Goal: Task Accomplishment & Management: Complete application form

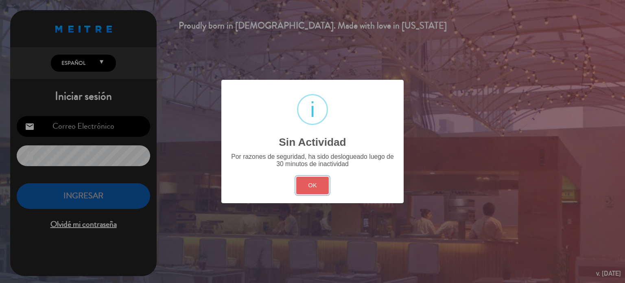
click at [308, 192] on button "OK" at bounding box center [312, 186] width 33 height 18
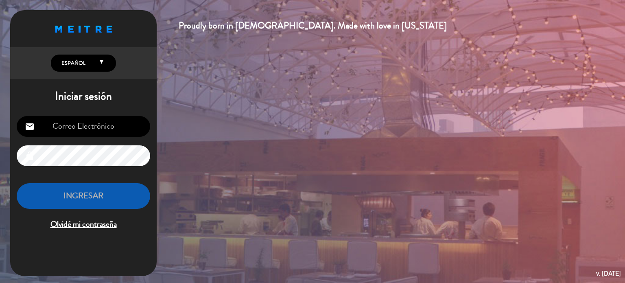
click at [103, 127] on input "email" at bounding box center [83, 126] width 133 height 21
type input "[EMAIL_ADDRESS][DOMAIN_NAME]"
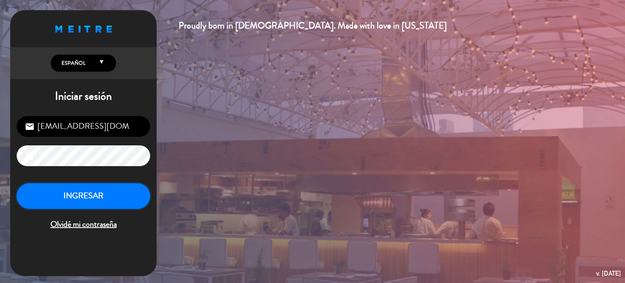
click at [112, 201] on button "INGRESAR" at bounding box center [83, 196] width 133 height 26
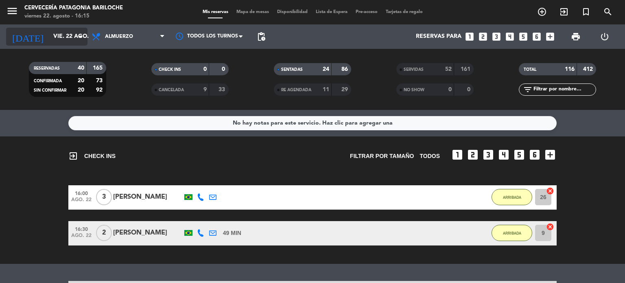
click at [49, 33] on input "vie. 22 ago." at bounding box center [87, 36] width 77 height 15
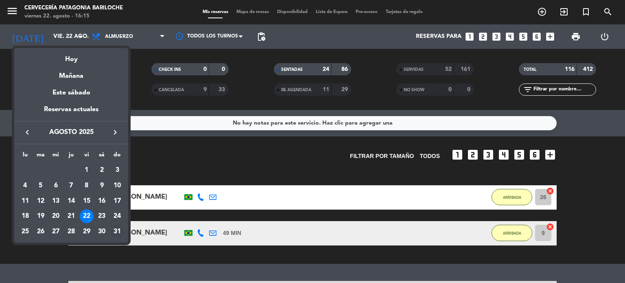
click at [114, 231] on div "31" at bounding box center [117, 232] width 14 height 14
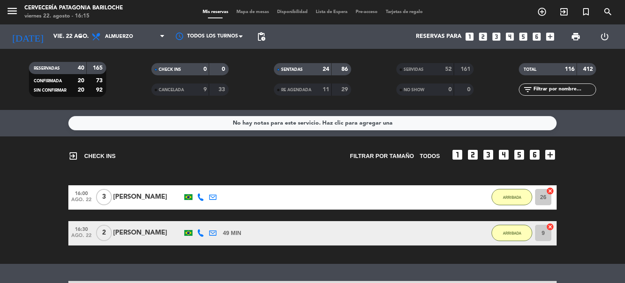
type input "dom. 31 ago."
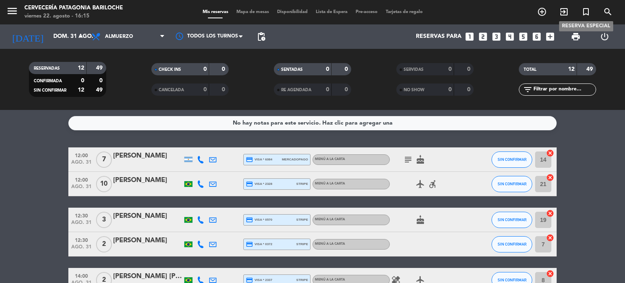
click at [580, 13] on span "turned_in_not" at bounding box center [586, 12] width 22 height 14
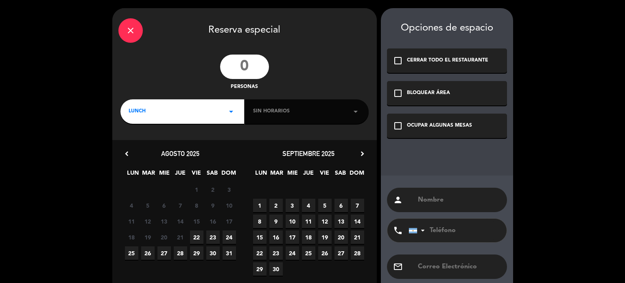
click at [584, 11] on div "close Reserva especial personas LUNCH arrow_drop_down Sin horarios arrow_drop_d…" at bounding box center [312, 163] width 625 height 326
click at [243, 61] on input "number" at bounding box center [244, 67] width 49 height 24
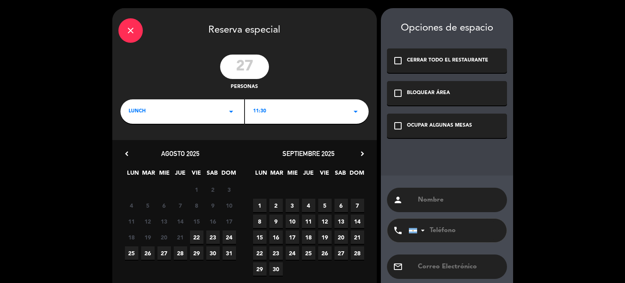
type input "27"
click at [336, 119] on div "11:30 arrow_drop_down" at bounding box center [307, 111] width 124 height 24
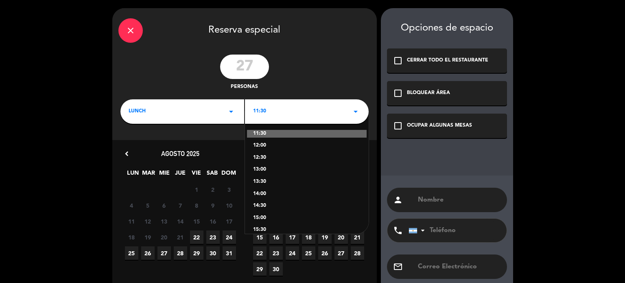
click at [262, 195] on div "14:00" at bounding box center [306, 194] width 107 height 8
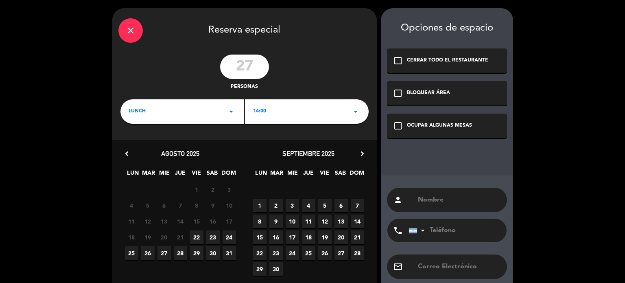
click at [230, 255] on span "31" at bounding box center [229, 252] width 13 height 13
click at [423, 133] on div "check_box_outline_blank OCUPAR ALGUNAS MESAS" at bounding box center [447, 126] width 120 height 24
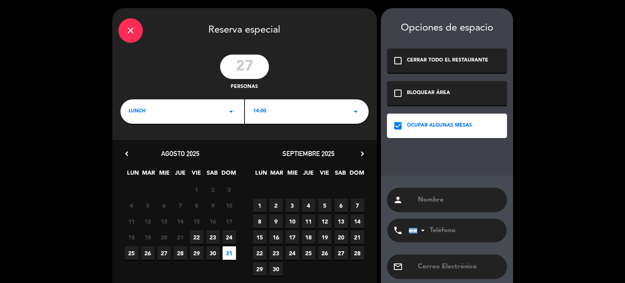
click at [446, 200] on input "text" at bounding box center [459, 199] width 84 height 11
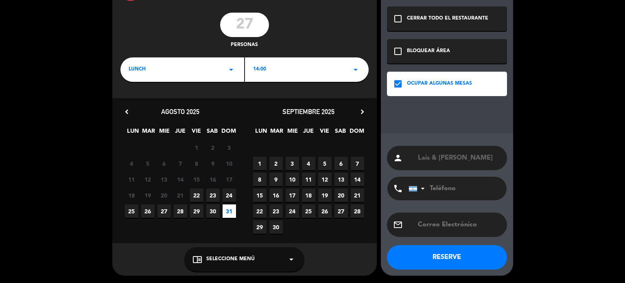
type input "Lais & [PERSON_NAME]"
click at [425, 256] on button "RESERVE" at bounding box center [447, 257] width 120 height 24
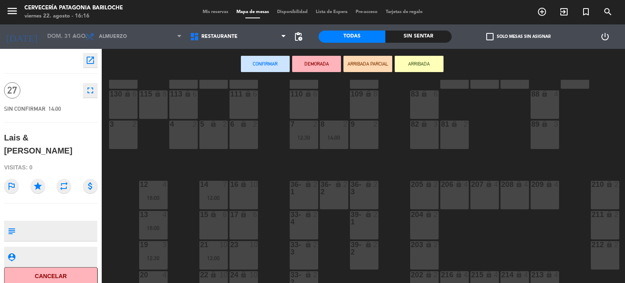
scroll to position [115, 61]
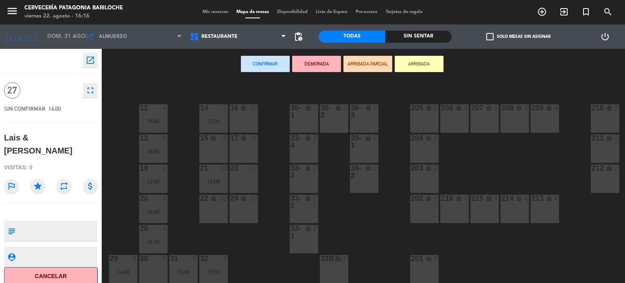
click at [457, 120] on div "206 lock 4" at bounding box center [454, 118] width 28 height 28
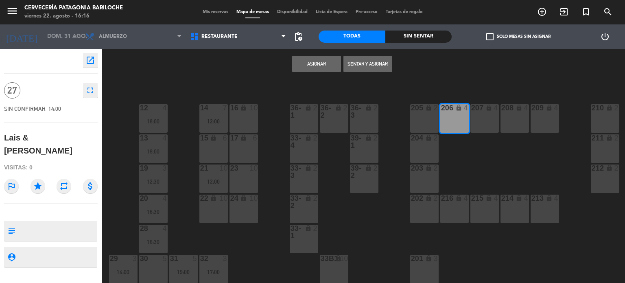
click at [482, 117] on div "207 lock 4" at bounding box center [484, 118] width 28 height 28
click at [516, 121] on div "208 lock 4" at bounding box center [515, 118] width 28 height 28
click at [544, 122] on div "209 lock 4" at bounding box center [545, 118] width 28 height 28
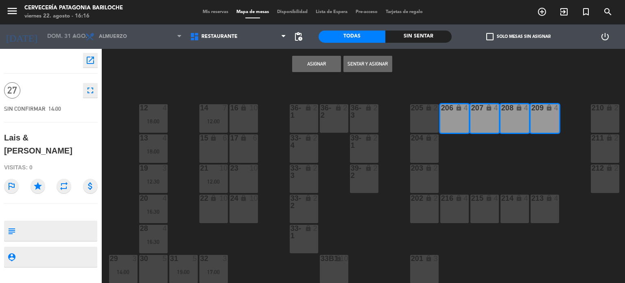
click at [461, 207] on div "216 lock 4" at bounding box center [454, 209] width 28 height 28
click at [490, 212] on div "215 lock 4" at bounding box center [484, 209] width 28 height 28
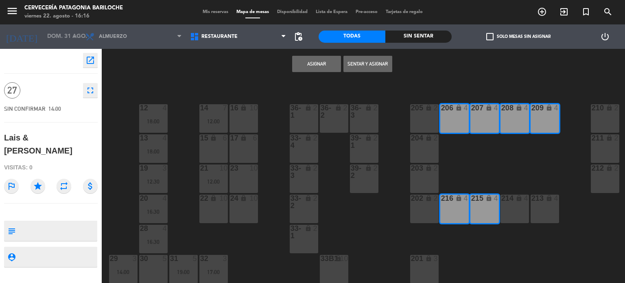
click at [521, 208] on div "214 lock 4" at bounding box center [515, 209] width 28 height 28
click at [558, 207] on div "213 lock 4" at bounding box center [545, 209] width 28 height 28
click at [317, 65] on button "Asignar" at bounding box center [316, 64] width 49 height 16
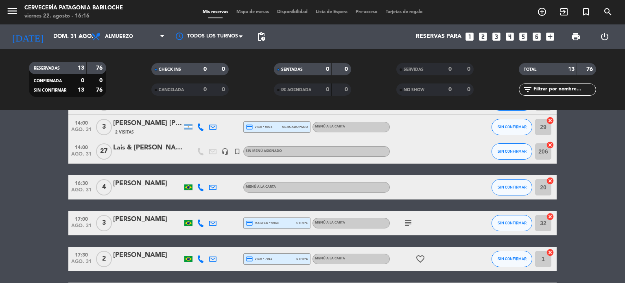
scroll to position [179, 0]
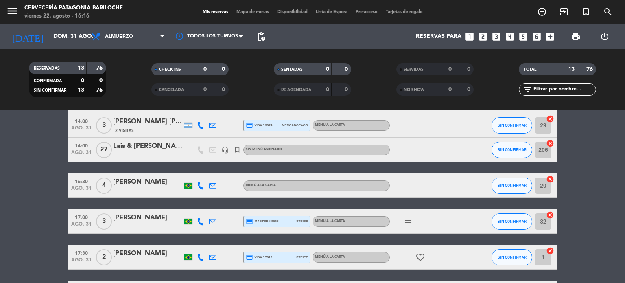
click at [143, 152] on div at bounding box center [147, 155] width 69 height 7
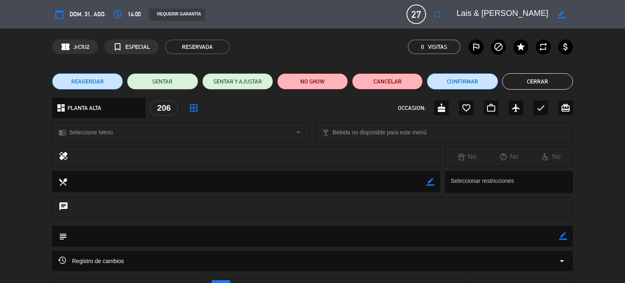
click at [562, 233] on icon "border_color" at bounding box center [563, 236] width 8 height 8
click at [431, 239] on textarea at bounding box center [313, 235] width 492 height 21
click at [564, 237] on icon at bounding box center [563, 236] width 8 height 8
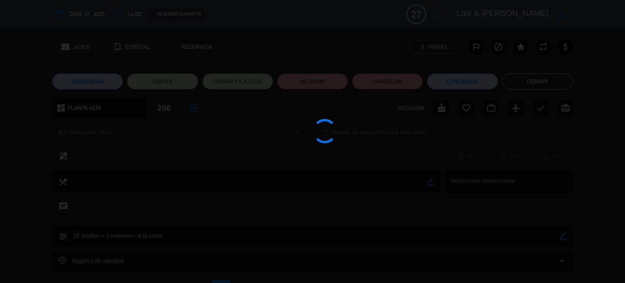
type textarea "25 adultos + 2 menores - A la carta."
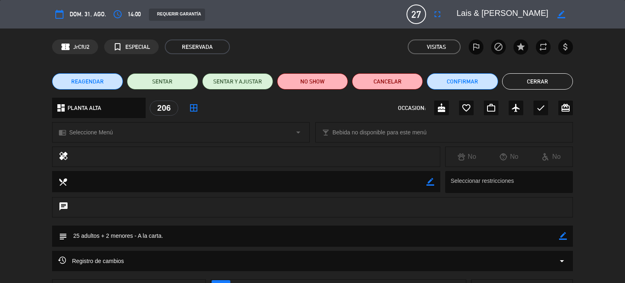
click at [519, 74] on button "Cerrar" at bounding box center [537, 81] width 71 height 16
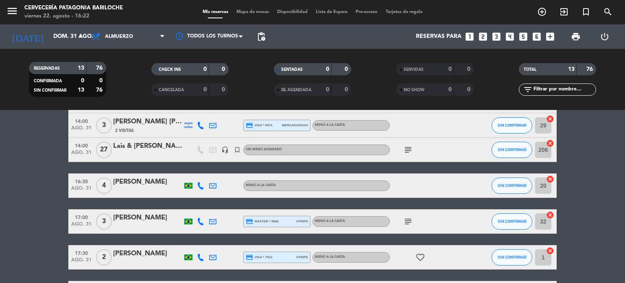
click at [0, 162] on bookings-row "12:00 ago. 31 7 [PERSON_NAME] credit_card visa * 6084 mercadopago MENÚ A LA CAR…" at bounding box center [312, 166] width 625 height 397
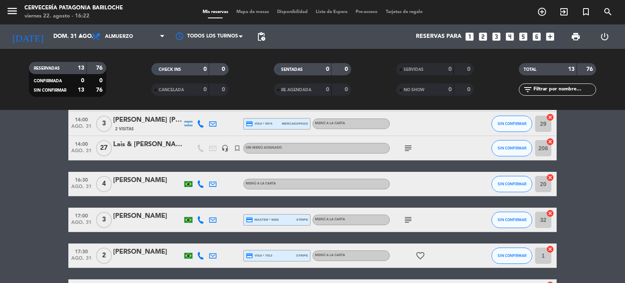
scroll to position [180, 0]
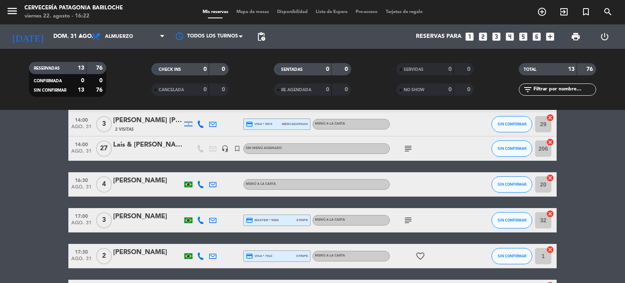
click at [226, 147] on icon "headset_mic" at bounding box center [224, 148] width 7 height 7
click at [410, 149] on icon "subject" at bounding box center [408, 149] width 10 height 10
click at [38, 232] on bookings-row "12:00 ago. 31 7 [PERSON_NAME] credit_card visa * 6084 mercadopago MENÚ A LA CAR…" at bounding box center [312, 165] width 625 height 397
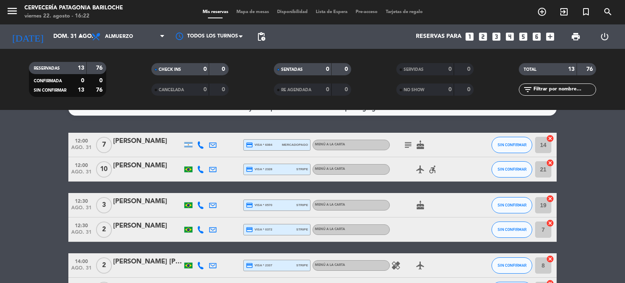
scroll to position [0, 0]
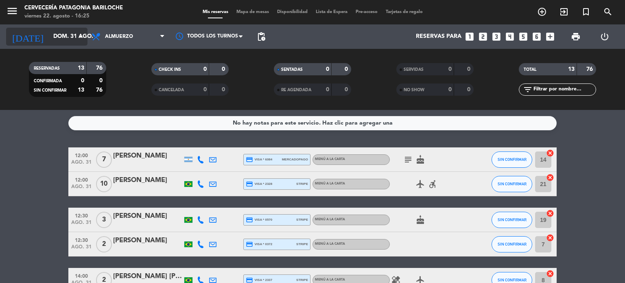
click at [57, 31] on input "dom. 31 ago." at bounding box center [87, 36] width 77 height 15
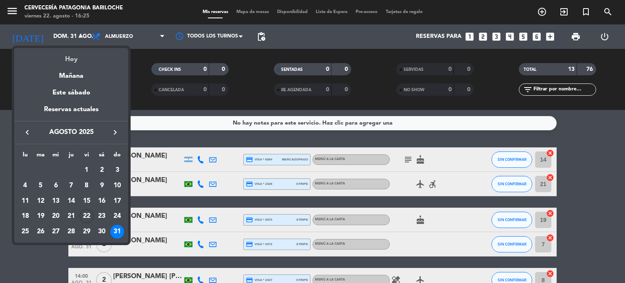
click at [80, 57] on div "Hoy" at bounding box center [71, 56] width 114 height 17
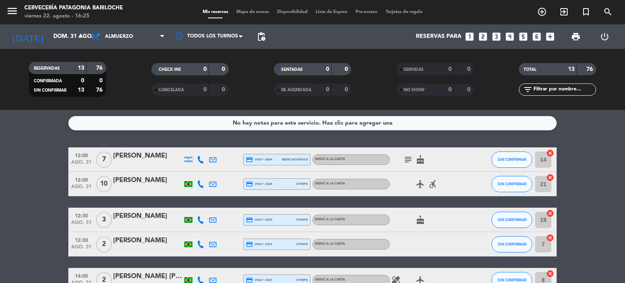
type input "vie. 22 ago."
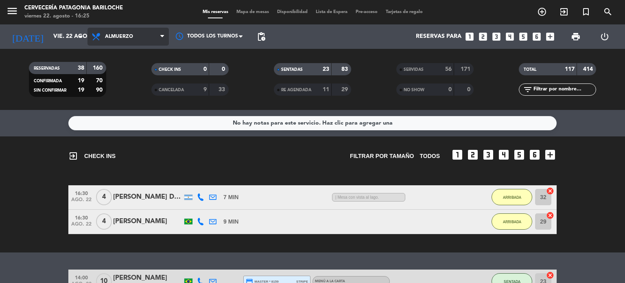
click at [142, 35] on span "Almuerzo" at bounding box center [128, 37] width 81 height 18
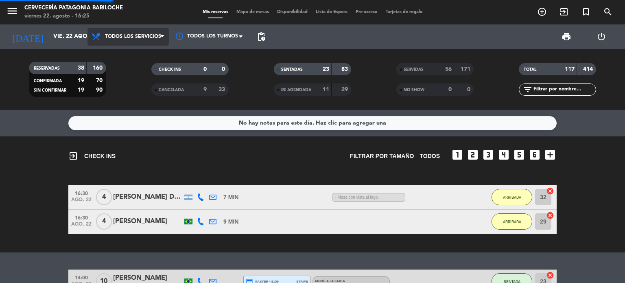
click at [135, 48] on div "Todos los servicios Almuerzo Todos los servicios Todos los servicios Almuerzo" at bounding box center [128, 36] width 81 height 24
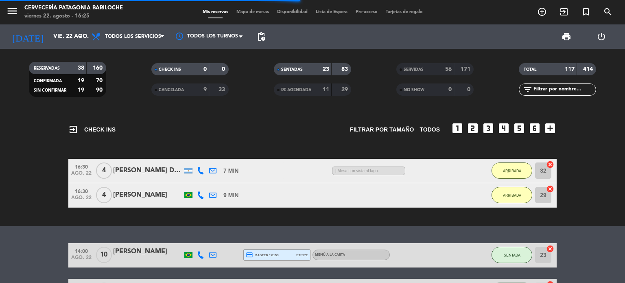
click at [259, 12] on span "Mapa de mesas" at bounding box center [252, 12] width 41 height 4
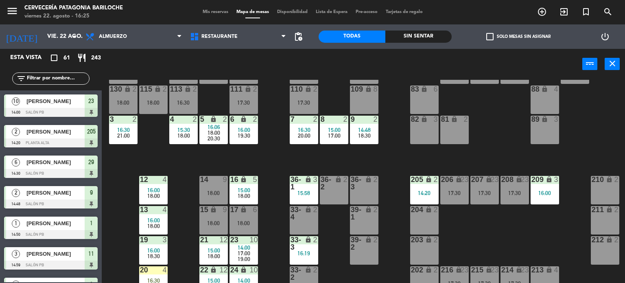
scroll to position [115, 61]
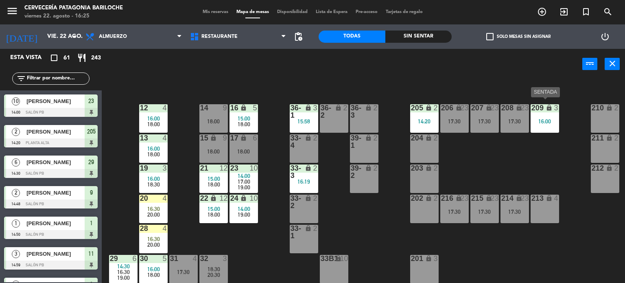
click at [547, 118] on div "16:00" at bounding box center [545, 121] width 28 height 6
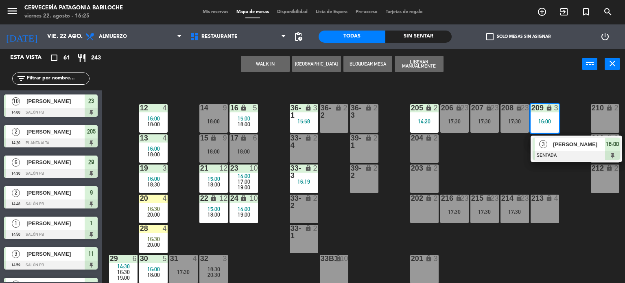
click at [477, 162] on div "101 lock 8 102 lock 8 104 lock 2 105 lock 2 106 lock 2 103 lock 2 107 lock 2 10…" at bounding box center [366, 182] width 517 height 204
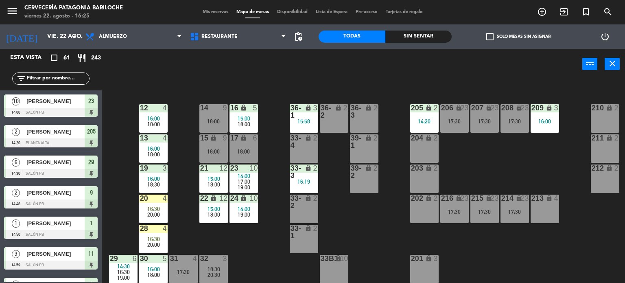
click at [455, 125] on div "206 lock 23 17:30" at bounding box center [454, 118] width 28 height 28
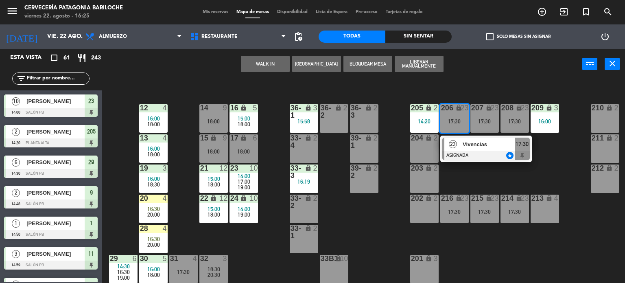
click at [484, 173] on div "101 lock 8 102 lock 8 104 lock 2 105 lock 2 106 lock 2 103 lock 2 107 lock 2 10…" at bounding box center [366, 182] width 517 height 204
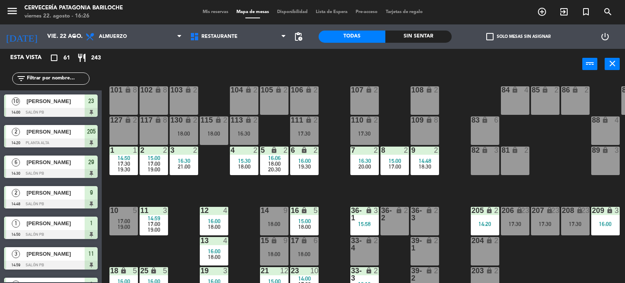
scroll to position [0, 0]
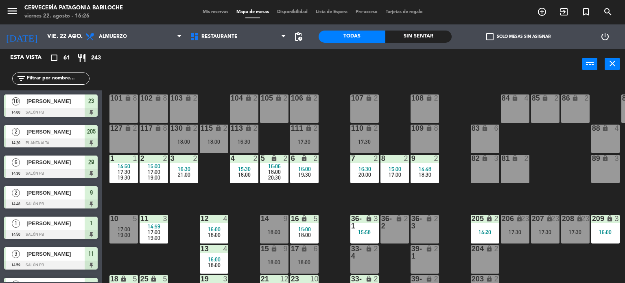
click at [200, 138] on div "115 lock 2 18:00" at bounding box center [214, 139] width 28 height 28
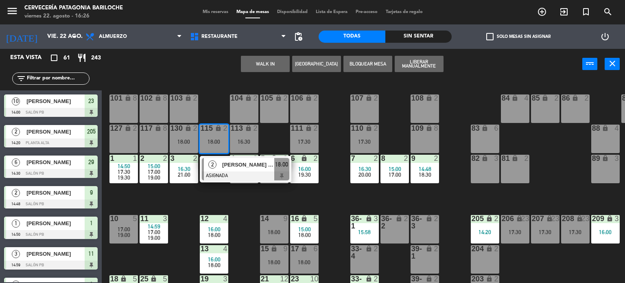
click at [207, 187] on div "101 lock 8 102 lock 8 104 lock 2 105 lock 2 106 lock 2 103 lock 2 107 lock 2 10…" at bounding box center [366, 182] width 517 height 204
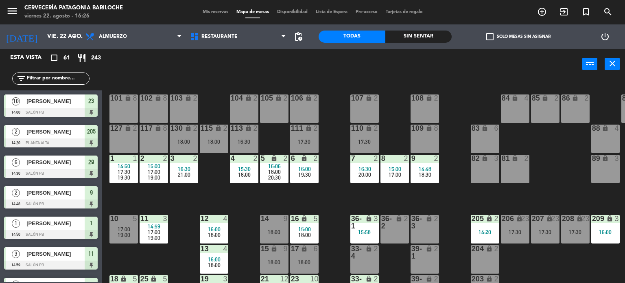
click at [249, 146] on div "113 lock 2 16:30" at bounding box center [244, 139] width 28 height 28
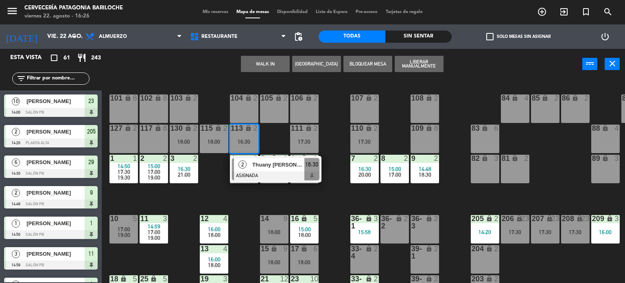
click at [331, 144] on div "101 lock 8 102 lock 8 104 lock 2 105 lock 2 106 lock 2 103 lock 2 107 lock 2 10…" at bounding box center [366, 182] width 517 height 204
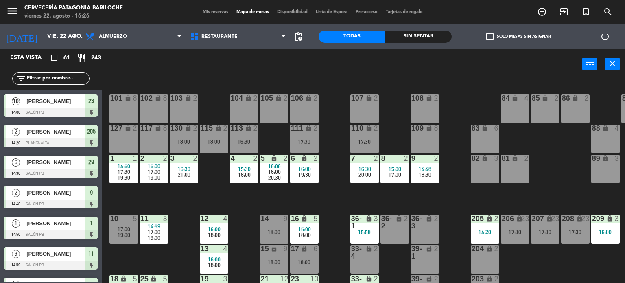
click at [317, 142] on div "17:30" at bounding box center [304, 142] width 28 height 6
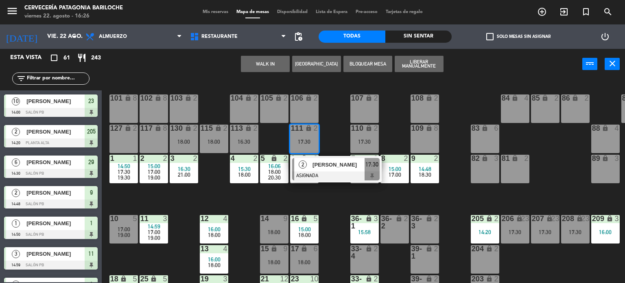
click at [335, 139] on div "101 lock 8 102 lock 8 104 lock 2 105 lock 2 106 lock 2 103 lock 2 107 lock 2 10…" at bounding box center [366, 182] width 517 height 204
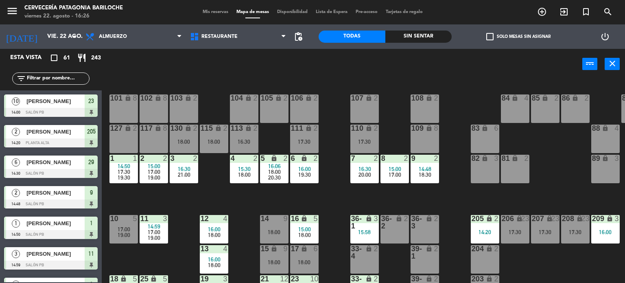
click at [357, 139] on div "17:30" at bounding box center [364, 142] width 28 height 6
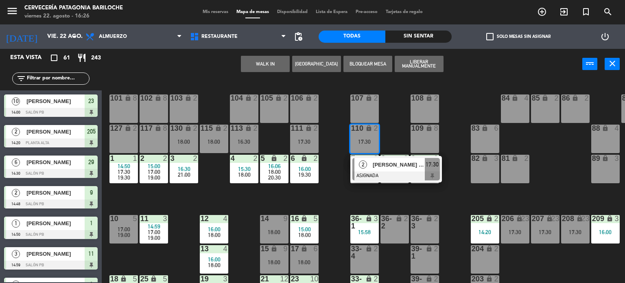
click at [341, 143] on div "101 lock 8 102 lock 8 104 lock 2 105 lock 2 106 lock 2 103 lock 2 107 lock 2 10…" at bounding box center [366, 182] width 517 height 204
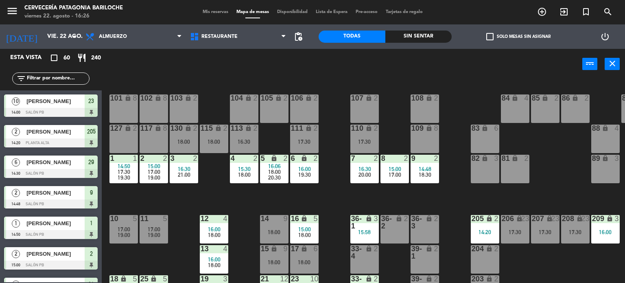
click at [336, 199] on div "101 lock 8 102 lock 8 104 lock 2 105 lock 2 106 lock 2 103 lock 2 107 lock 2 10…" at bounding box center [366, 182] width 517 height 204
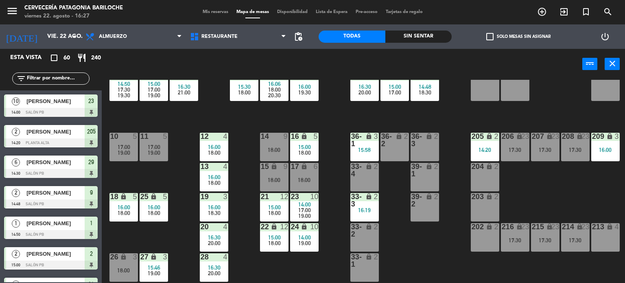
scroll to position [115, 0]
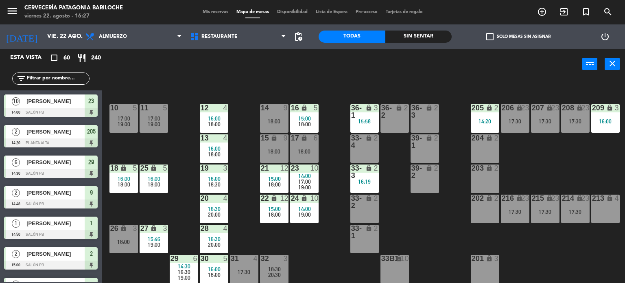
click at [249, 214] on div "101 lock 8 102 lock 8 104 lock 2 105 lock 2 106 lock 2 103 lock 2 107 lock 2 10…" at bounding box center [366, 182] width 517 height 204
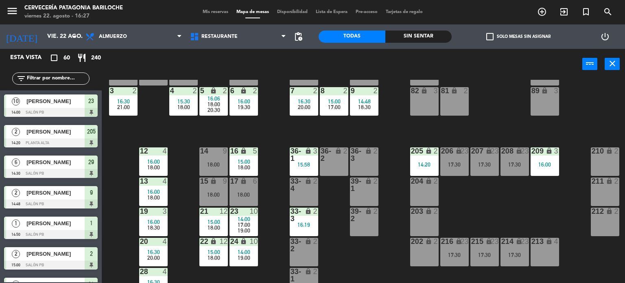
scroll to position [68, 60]
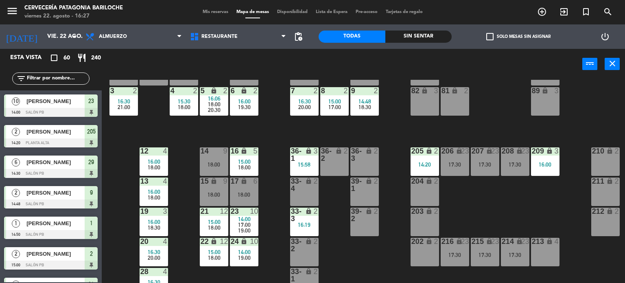
click at [491, 163] on div "17:30" at bounding box center [485, 165] width 28 height 6
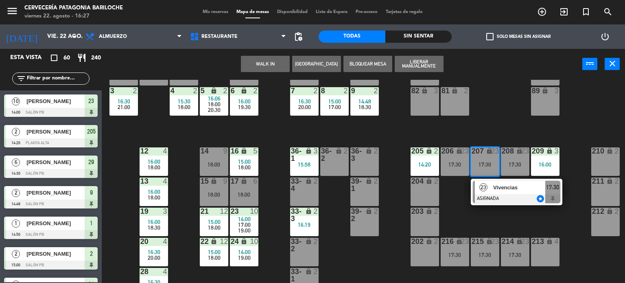
click at [464, 217] on div "101 lock 8 102 lock 8 104 lock 2 105 lock 2 106 lock 2 103 lock 2 107 lock 2 10…" at bounding box center [366, 182] width 517 height 204
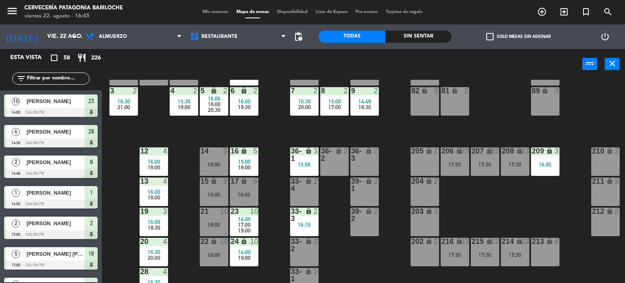
click at [106, 158] on main "101 lock 8 102 lock 8 104 lock 2 105 lock 2 106 lock 2 103 lock 2 107 lock 2 10…" at bounding box center [363, 179] width 523 height 210
click at [42, 81] on input "text" at bounding box center [57, 78] width 63 height 9
type input "ñ"
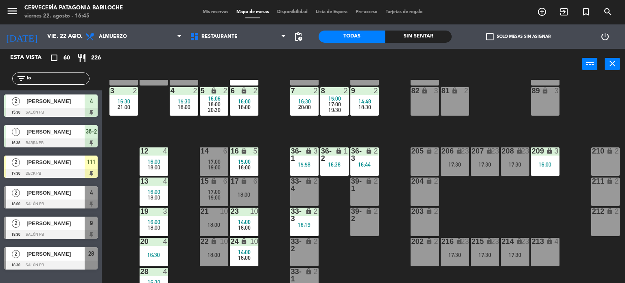
type input "l"
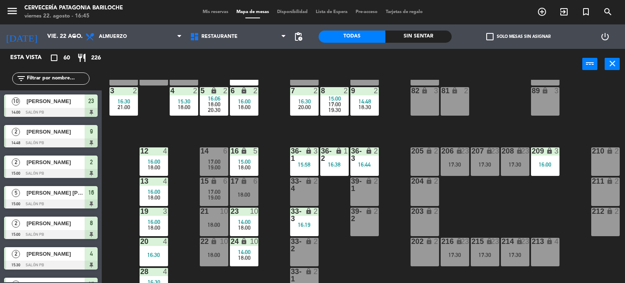
click at [187, 144] on div "101 lock 8 102 lock 8 104 lock 2 105 lock 2 106 lock 2 103 lock 2 107 lock 2 10…" at bounding box center [366, 182] width 517 height 204
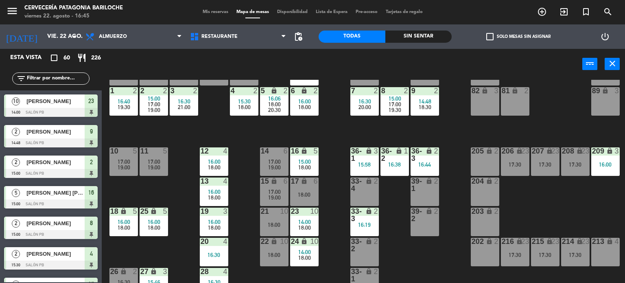
scroll to position [115, 0]
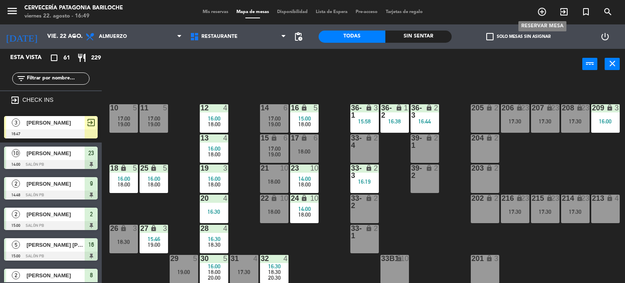
click at [541, 11] on icon "add_circle_outline" at bounding box center [542, 12] width 10 height 10
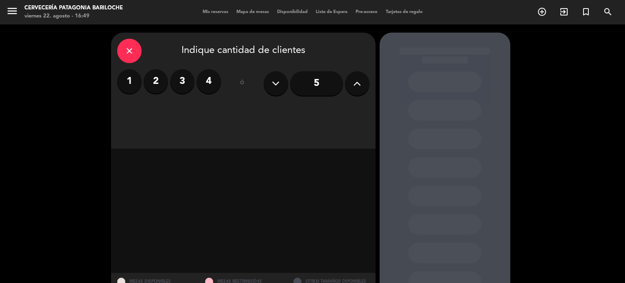
click at [317, 93] on input "5" at bounding box center [316, 83] width 53 height 24
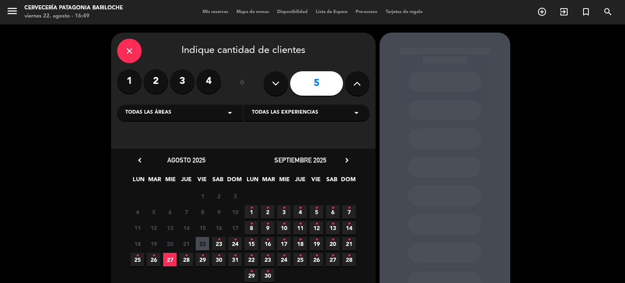
click at [202, 245] on span "22" at bounding box center [202, 243] width 13 height 13
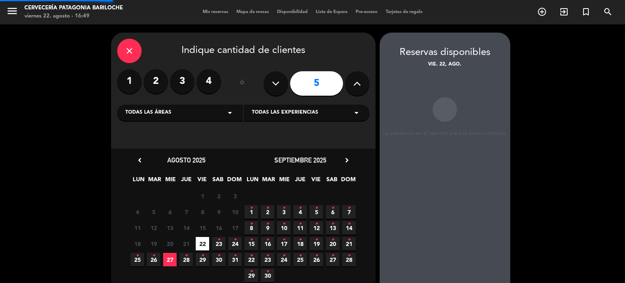
scroll to position [33, 0]
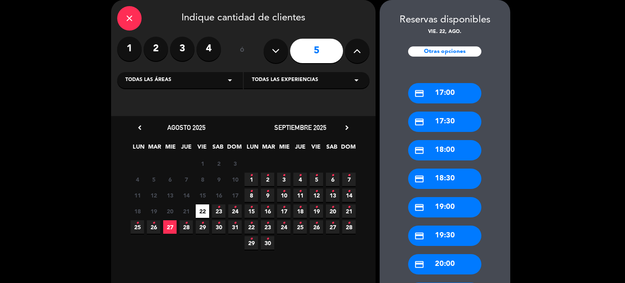
click at [444, 88] on div "credit_card 17:00" at bounding box center [444, 93] width 73 height 20
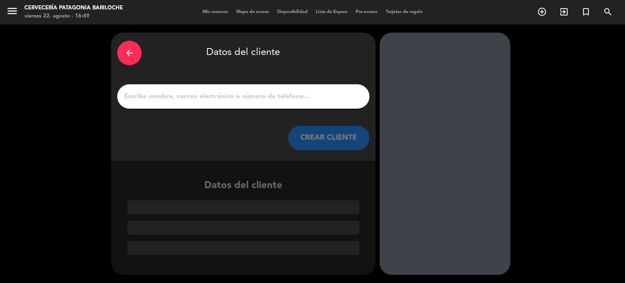
click at [277, 101] on input "1" at bounding box center [243, 96] width 240 height 11
click at [277, 101] on input "L" at bounding box center [243, 96] width 240 height 11
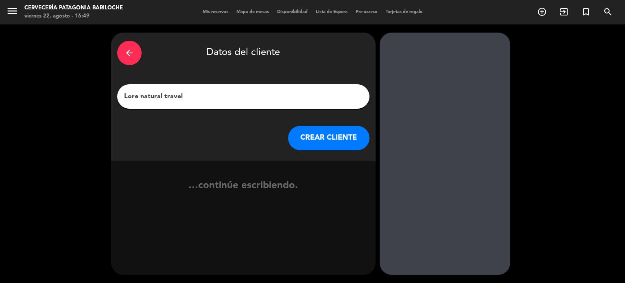
type input "Lore natural travel"
click at [319, 133] on button "CREAR CLIENTE" at bounding box center [328, 138] width 81 height 24
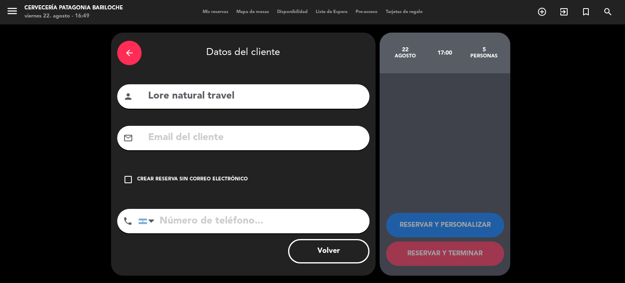
click at [195, 178] on div "Crear reserva sin correo electrónico" at bounding box center [192, 179] width 111 height 8
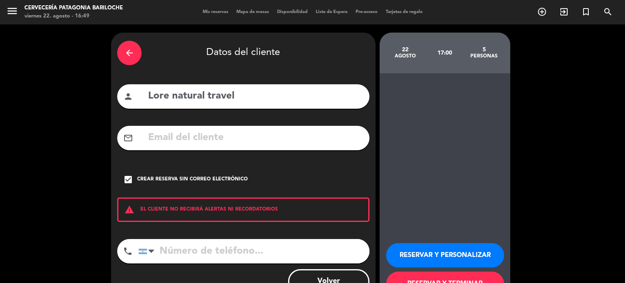
click at [460, 254] on button "RESERVAR Y PERSONALIZAR" at bounding box center [445, 255] width 118 height 24
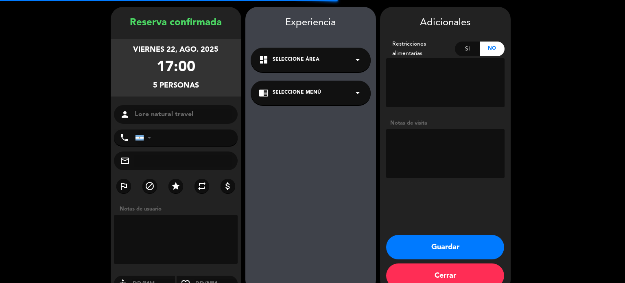
scroll to position [33, 0]
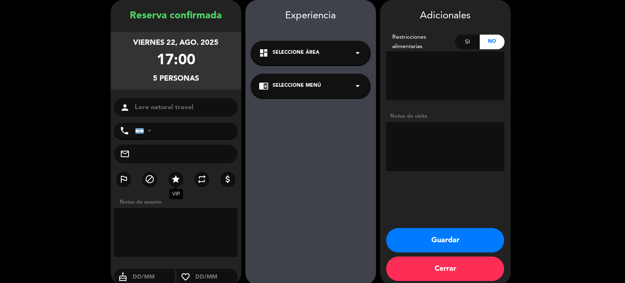
click at [171, 175] on icon "star" at bounding box center [176, 179] width 10 height 10
click at [435, 131] on textarea at bounding box center [445, 146] width 118 height 49
type textarea "Ofrecer visita a fabrica"
click at [440, 236] on button "Guardar" at bounding box center [445, 240] width 118 height 24
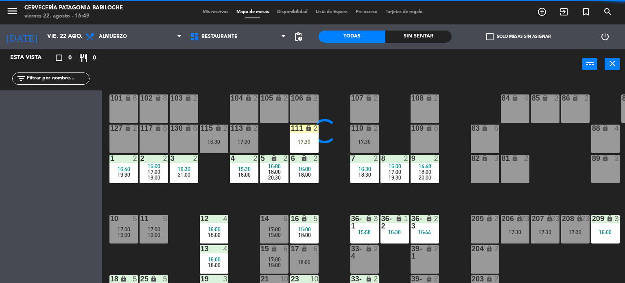
scroll to position [115, 0]
